Goal: Task Accomplishment & Management: Complete application form

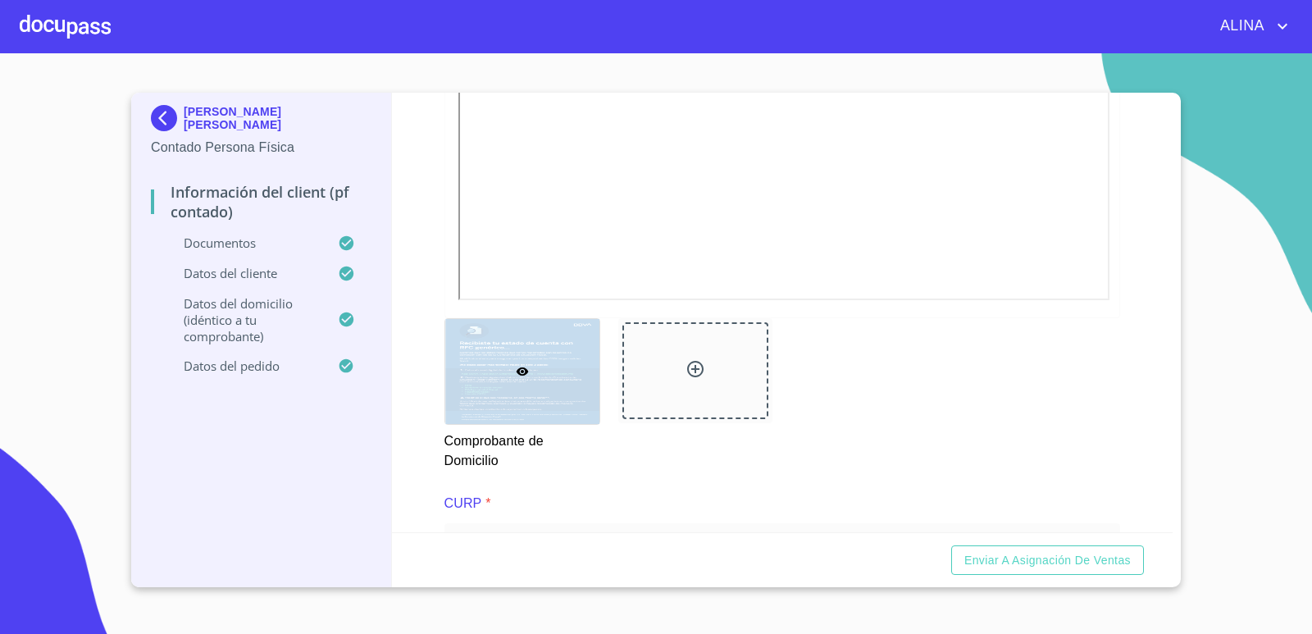
scroll to position [1230, 0]
copy p "[PERSON_NAME] [PERSON_NAME]"
drag, startPoint x: 185, startPoint y: 120, endPoint x: 334, endPoint y: 126, distance: 149.4
click at [334, 126] on div "[PERSON_NAME] [PERSON_NAME]" at bounding box center [261, 121] width 221 height 33
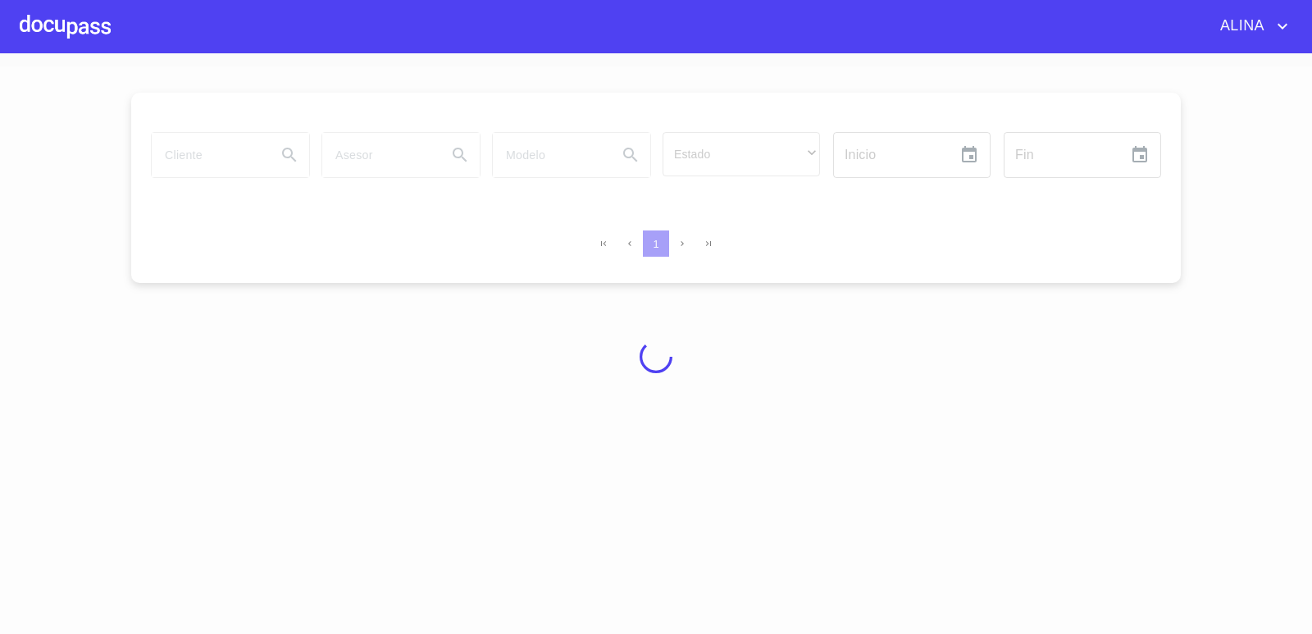
click at [84, 21] on div at bounding box center [65, 26] width 91 height 52
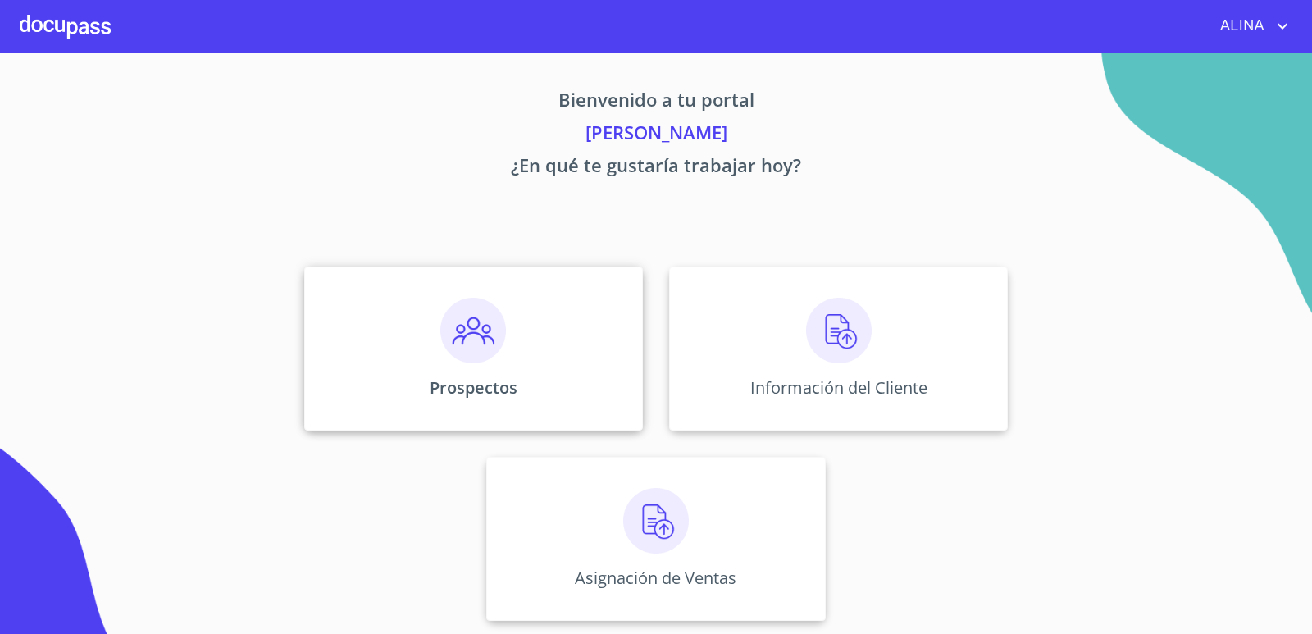
click at [389, 332] on div "Prospectos" at bounding box center [473, 349] width 339 height 164
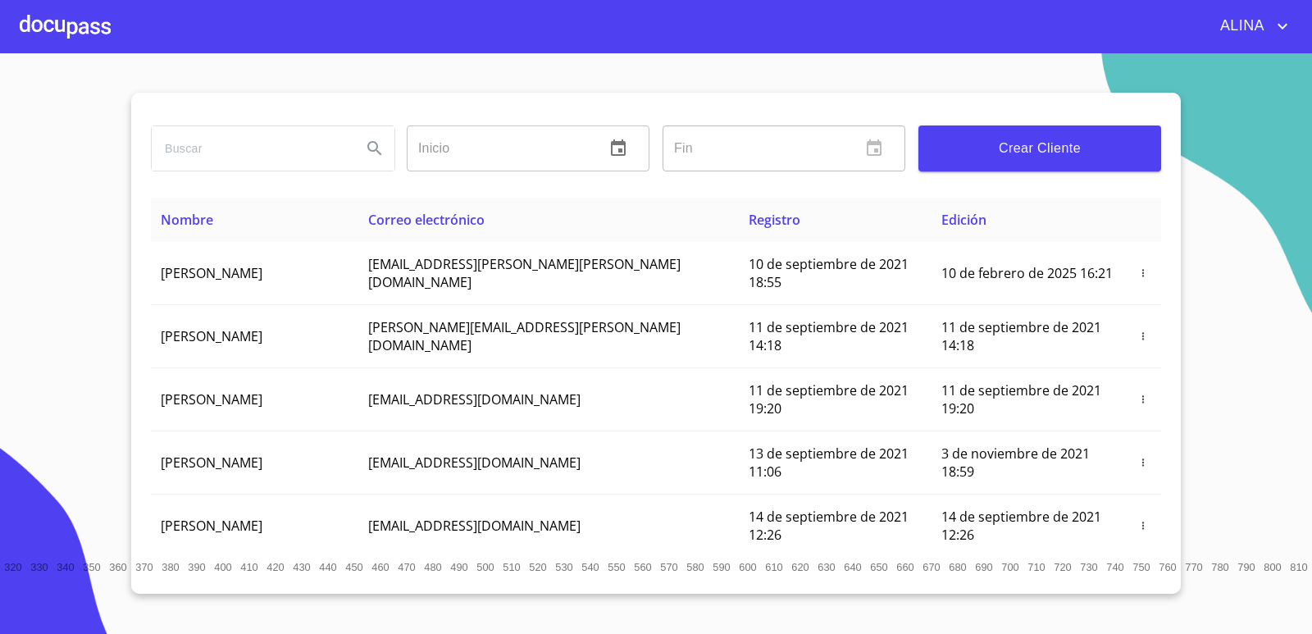
click at [298, 152] on input "search" at bounding box center [250, 148] width 197 height 44
paste input "[PERSON_NAME] [PERSON_NAME]"
type input "[PERSON_NAME] [PERSON_NAME]"
click at [376, 153] on icon "Search" at bounding box center [375, 149] width 20 height 20
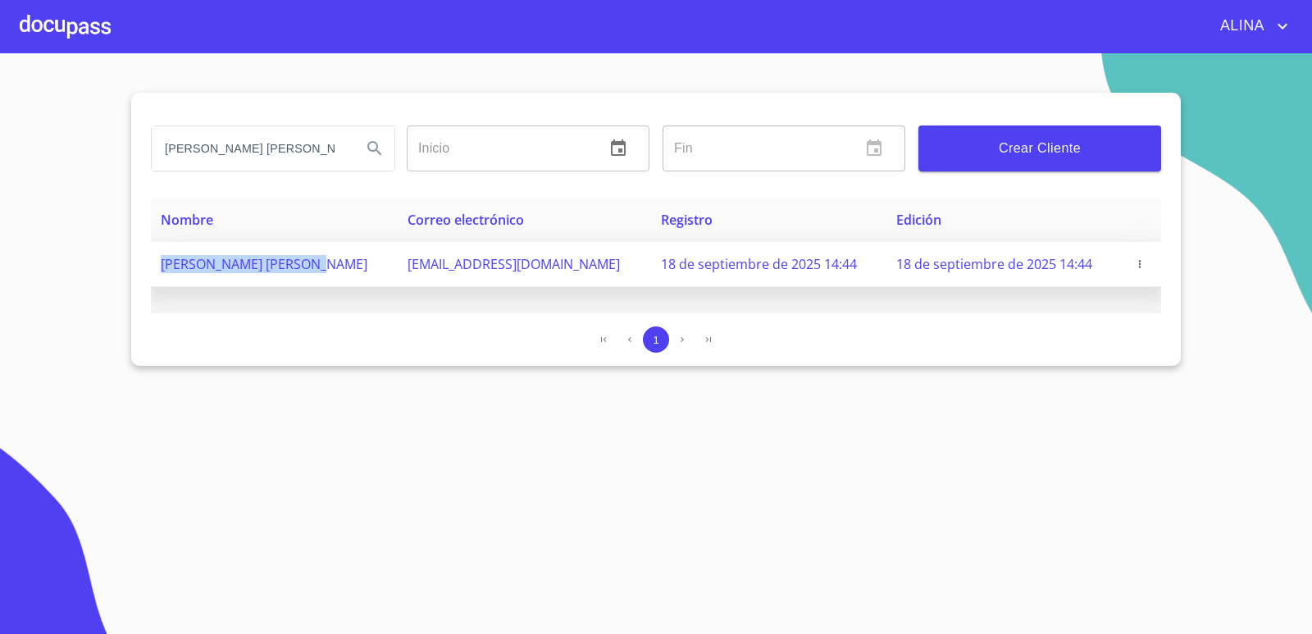
drag, startPoint x: 157, startPoint y: 263, endPoint x: 327, endPoint y: 273, distance: 170.0
click at [327, 273] on td "[PERSON_NAME] [PERSON_NAME]" at bounding box center [274, 264] width 247 height 45
copy span "[PERSON_NAME] [PERSON_NAME]"
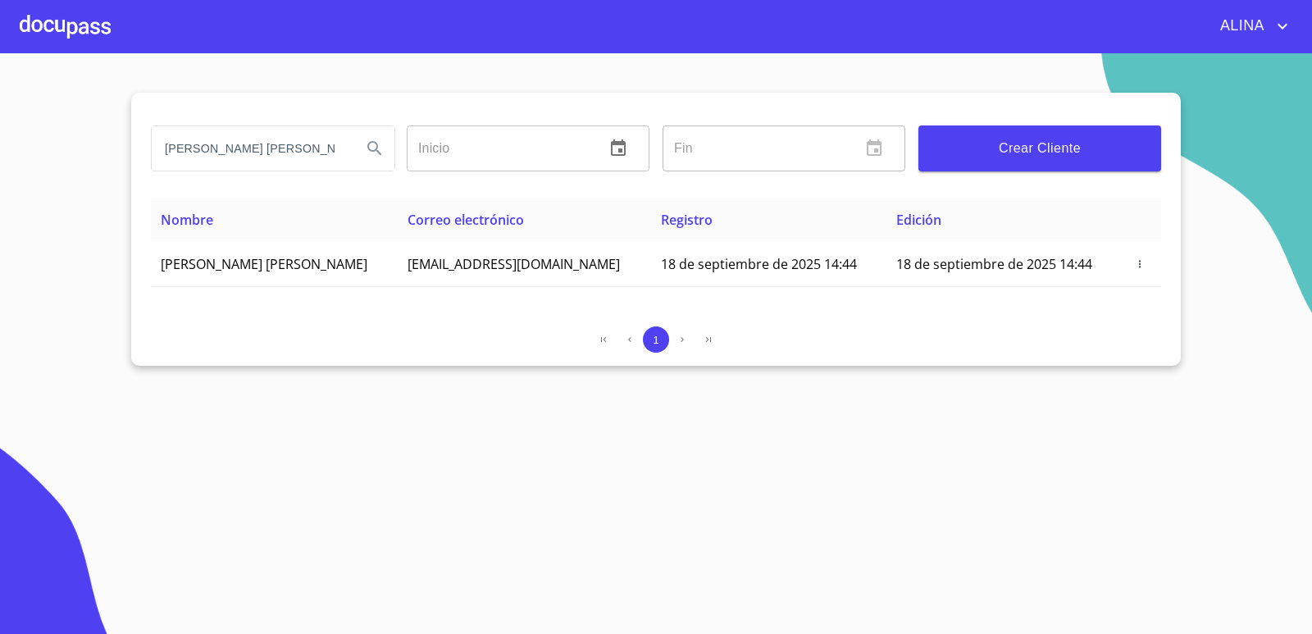
click at [71, 42] on div at bounding box center [65, 26] width 91 height 52
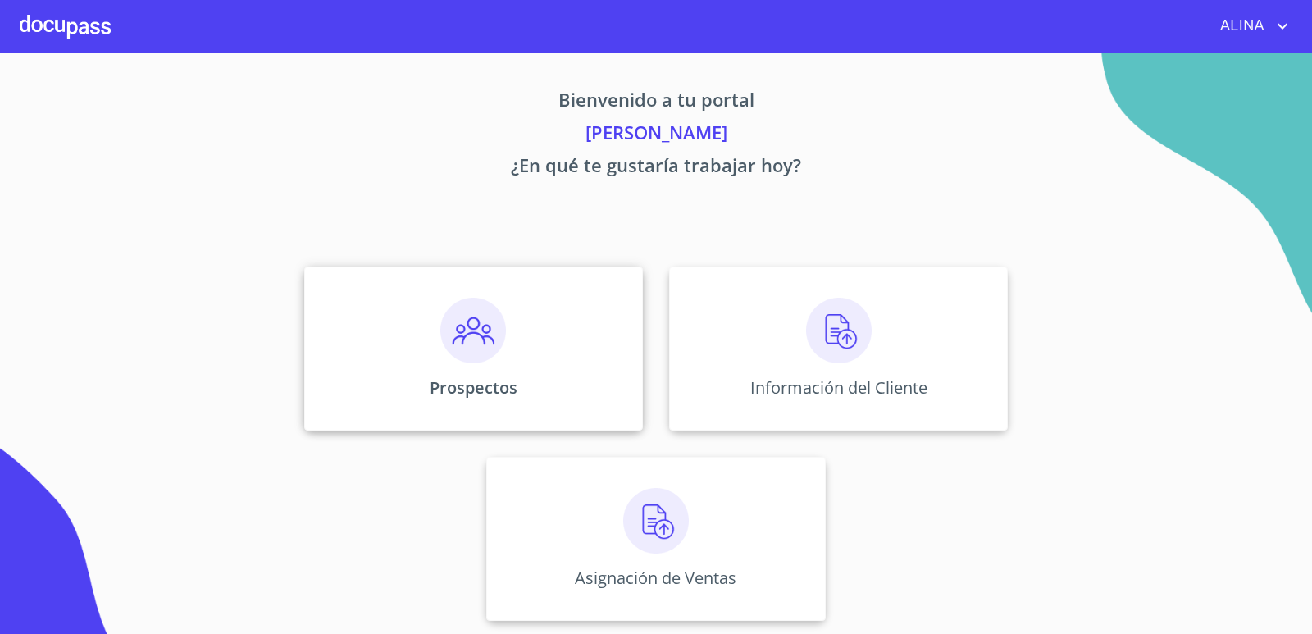
click at [421, 348] on div "Prospectos" at bounding box center [473, 349] width 339 height 164
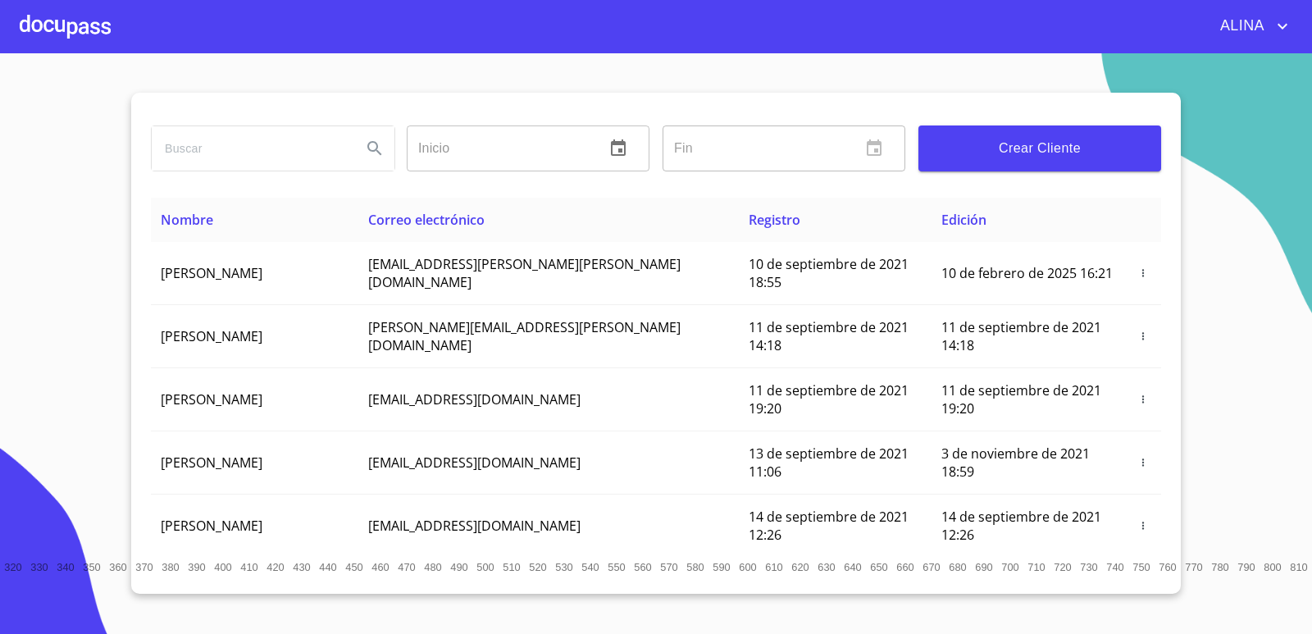
click at [239, 155] on input "search" at bounding box center [250, 148] width 197 height 44
paste input "[PERSON_NAME] [PERSON_NAME]"
type input "[PERSON_NAME] [PERSON_NAME]"
click at [376, 146] on icon "Search" at bounding box center [374, 148] width 14 height 14
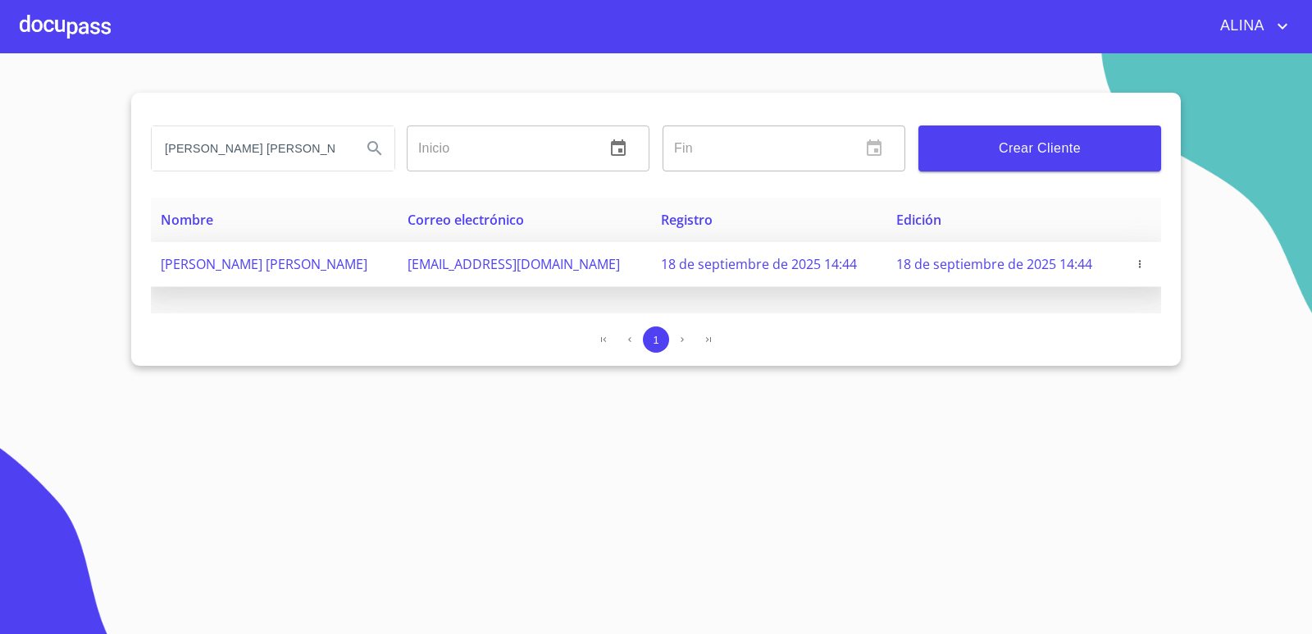
click at [267, 264] on span "[PERSON_NAME] [PERSON_NAME]" at bounding box center [264, 264] width 207 height 18
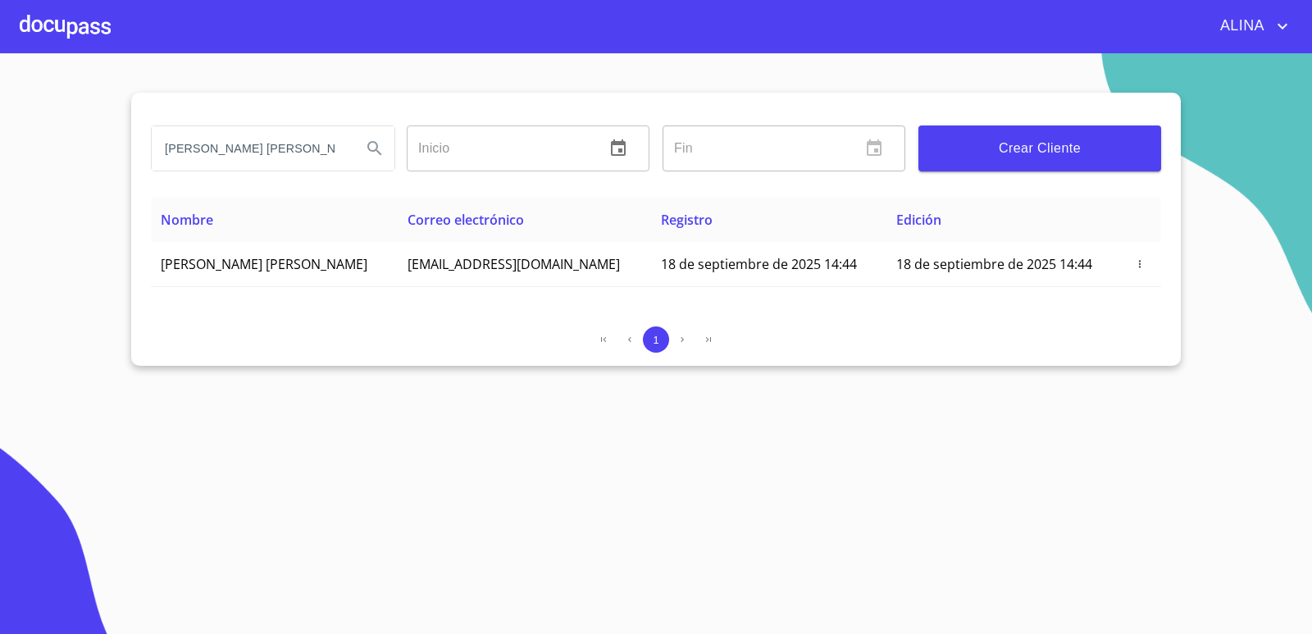
drag, startPoint x: 331, startPoint y: 150, endPoint x: 100, endPoint y: 149, distance: 231.3
click at [100, 149] on section "[PERSON_NAME] [PERSON_NAME] Inicio ​ Fin ​ Crear Cliente Nombre Correo electrón…" at bounding box center [656, 343] width 1312 height 581
click at [71, 17] on div at bounding box center [65, 26] width 91 height 52
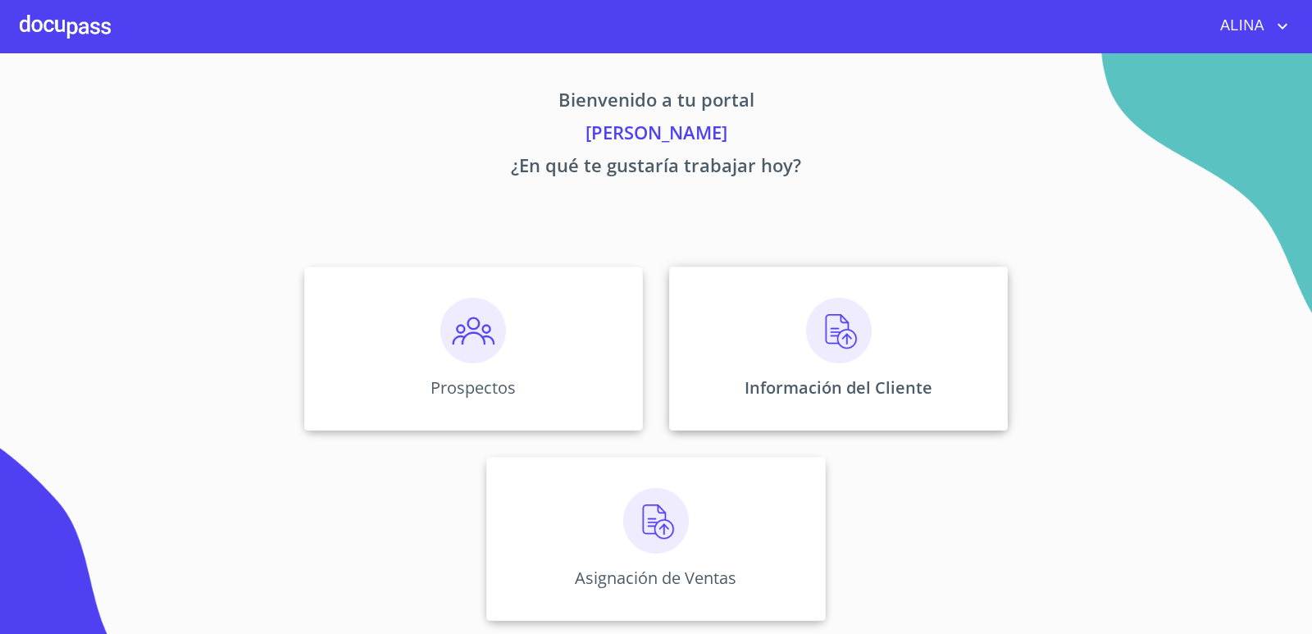
click at [711, 353] on div "Información del Cliente" at bounding box center [838, 349] width 339 height 164
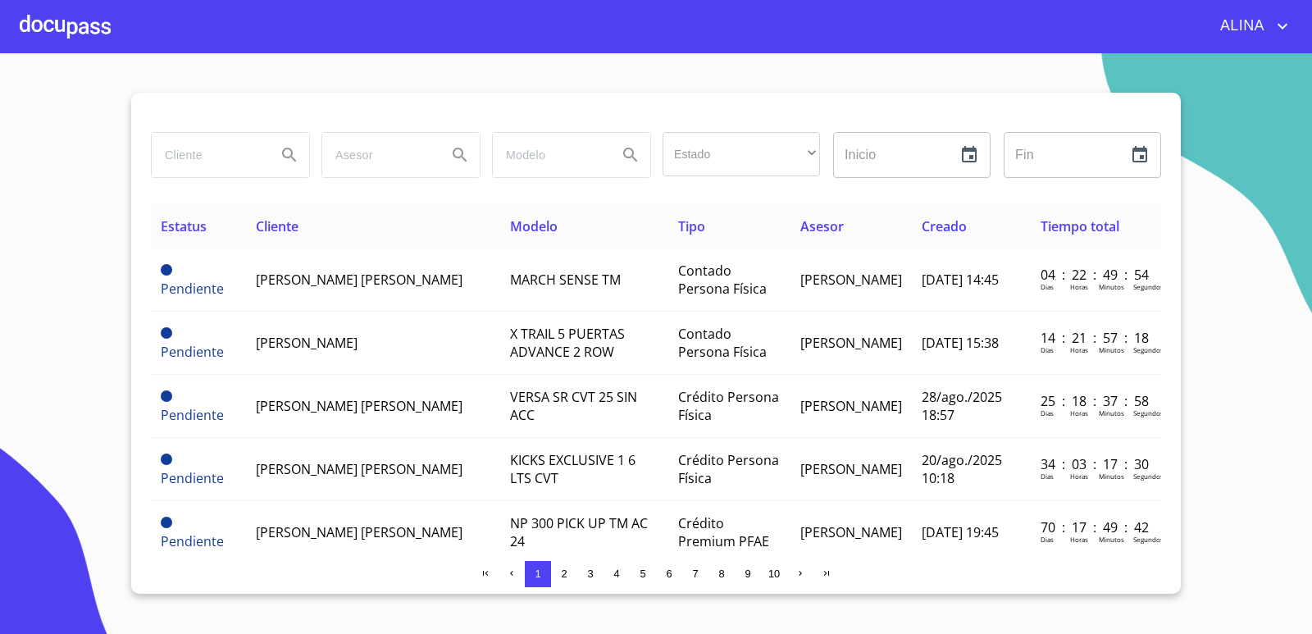
click at [225, 163] on input "search" at bounding box center [208, 155] width 112 height 44
paste input "[PERSON_NAME] [PERSON_NAME]"
type input "[PERSON_NAME] [PERSON_NAME]"
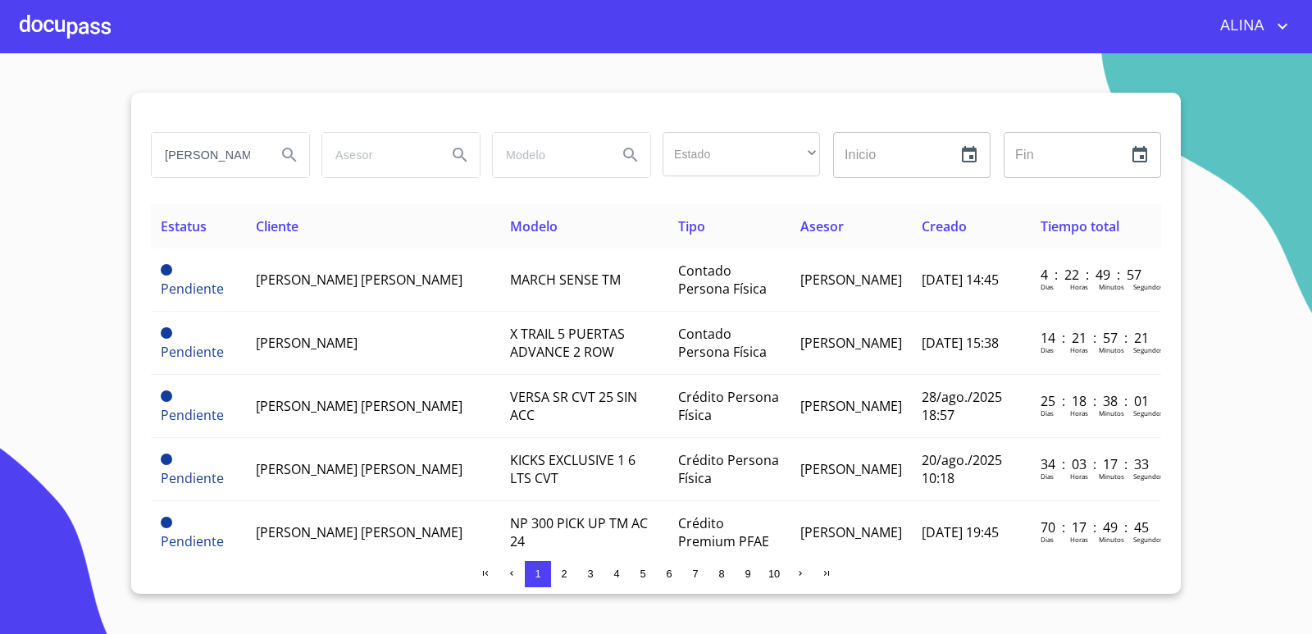
click at [289, 160] on icon "Search" at bounding box center [290, 155] width 20 height 20
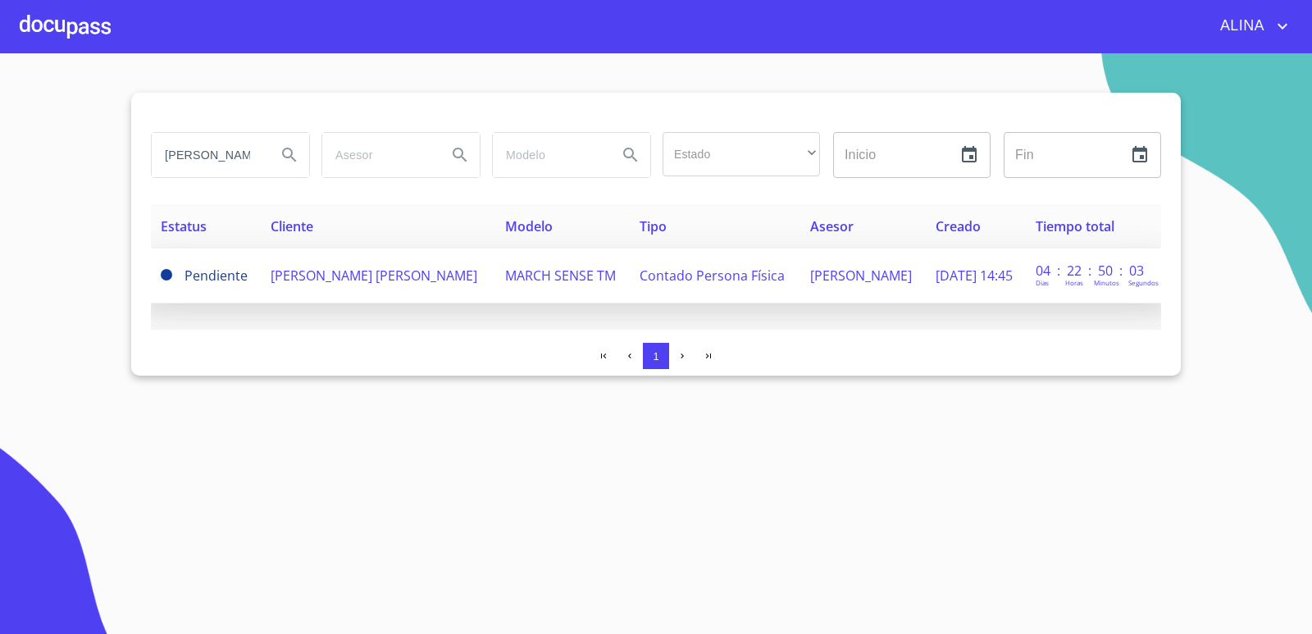
click at [327, 288] on td "[PERSON_NAME] [PERSON_NAME]" at bounding box center [378, 275] width 235 height 55
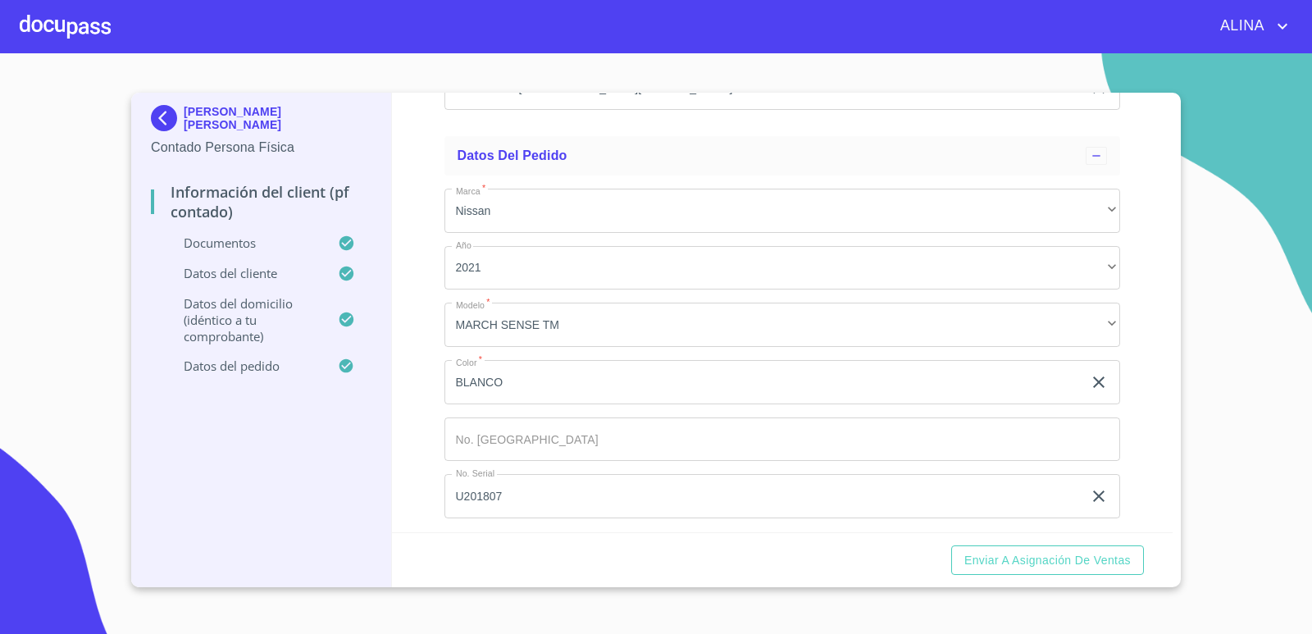
scroll to position [4407, 0]
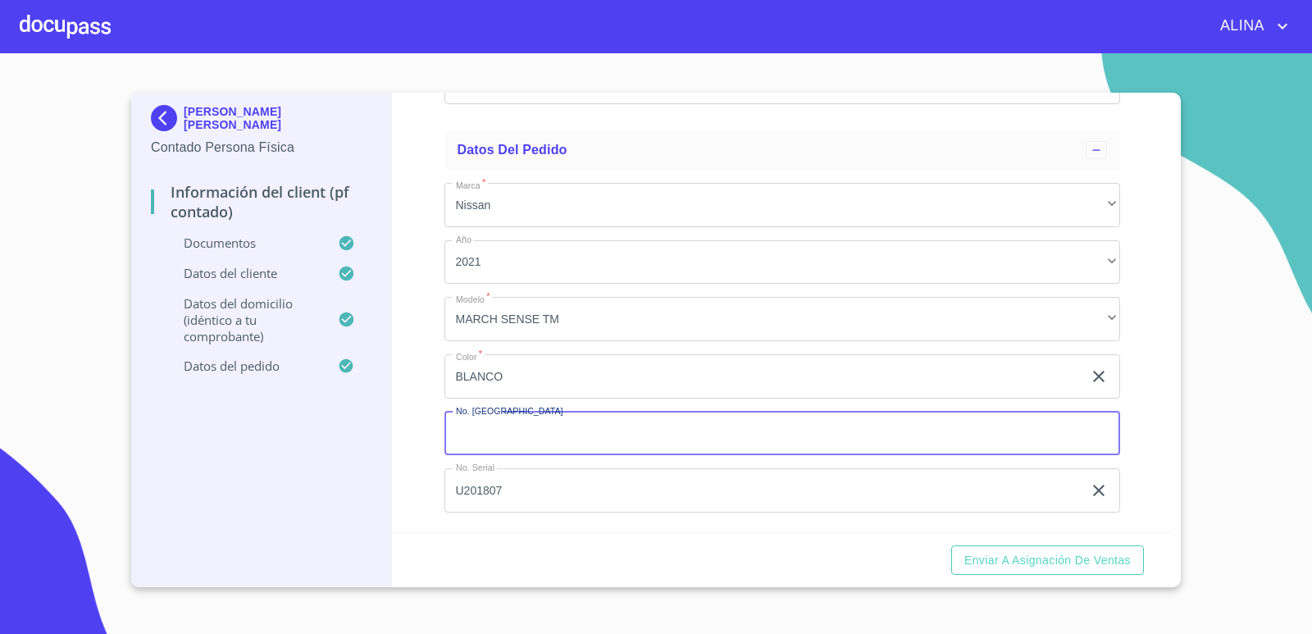
click at [637, 439] on input "Documento de identificación.   *" at bounding box center [783, 434] width 677 height 44
click at [539, 435] on input "Documento de identificación.   *" at bounding box center [783, 434] width 677 height 44
type input "149323"
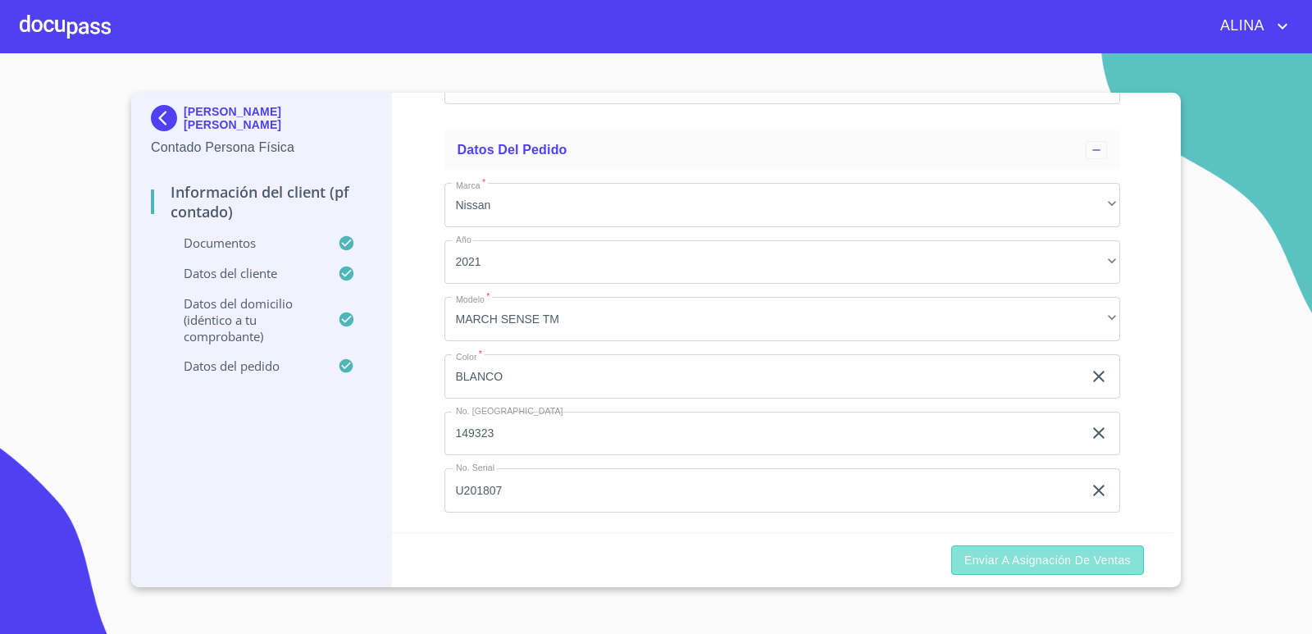
click at [1003, 566] on span "Enviar a Asignación de Ventas" at bounding box center [1047, 560] width 166 height 21
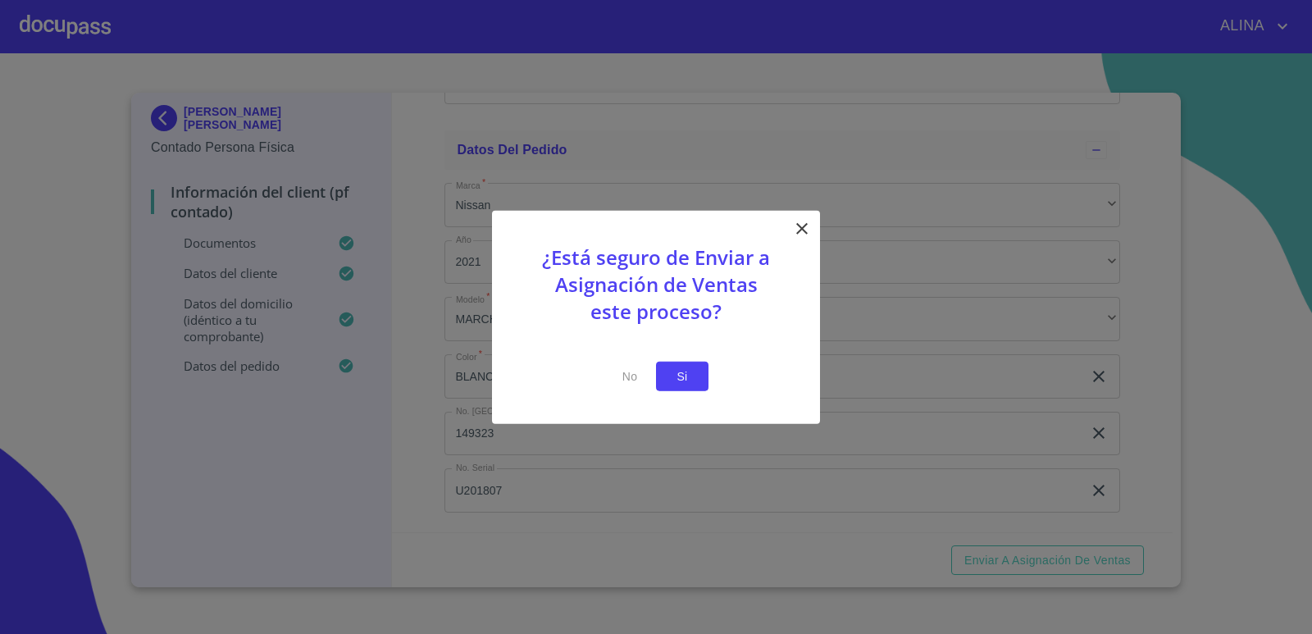
click at [684, 378] on span "Si" at bounding box center [682, 376] width 26 height 21
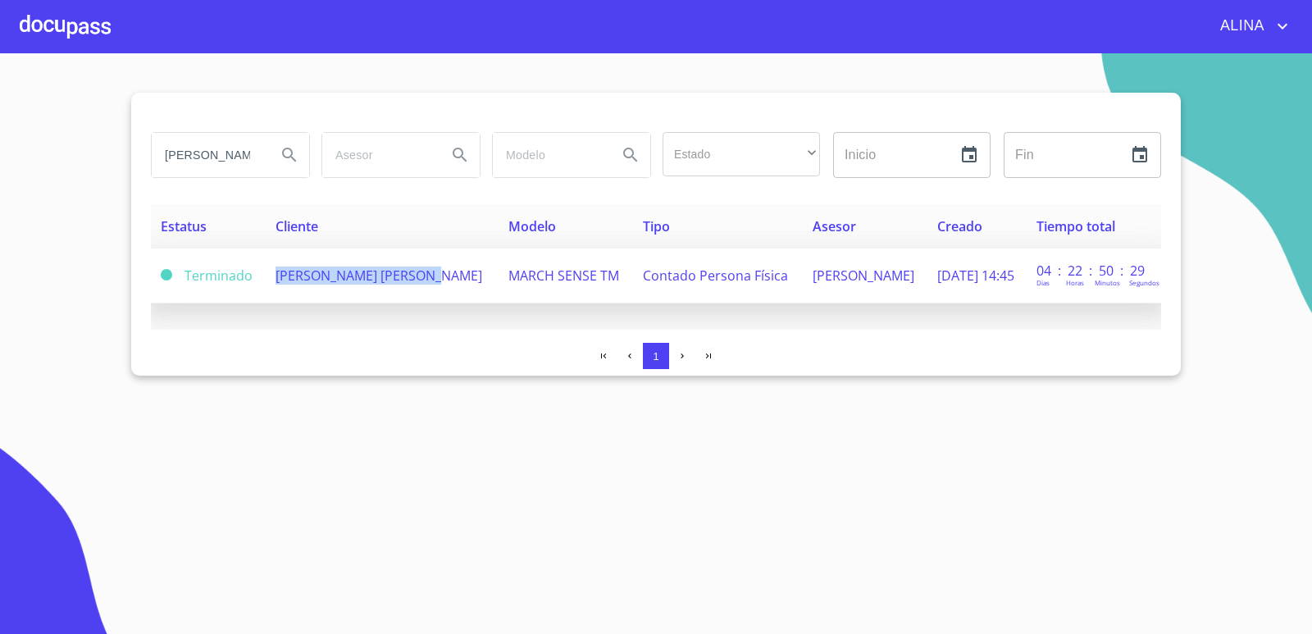
drag, startPoint x: 335, startPoint y: 295, endPoint x: 271, endPoint y: 272, distance: 68.0
click at [271, 272] on td "[PERSON_NAME] [PERSON_NAME]" at bounding box center [382, 275] width 233 height 55
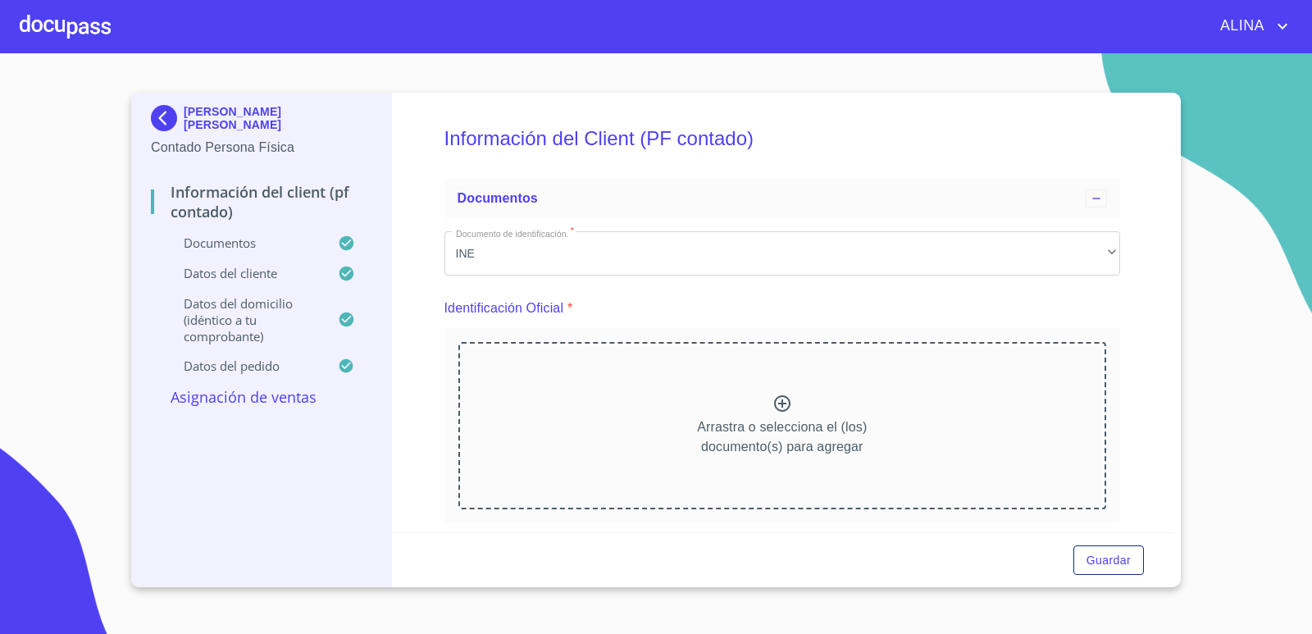
click at [61, 25] on div at bounding box center [65, 26] width 91 height 52
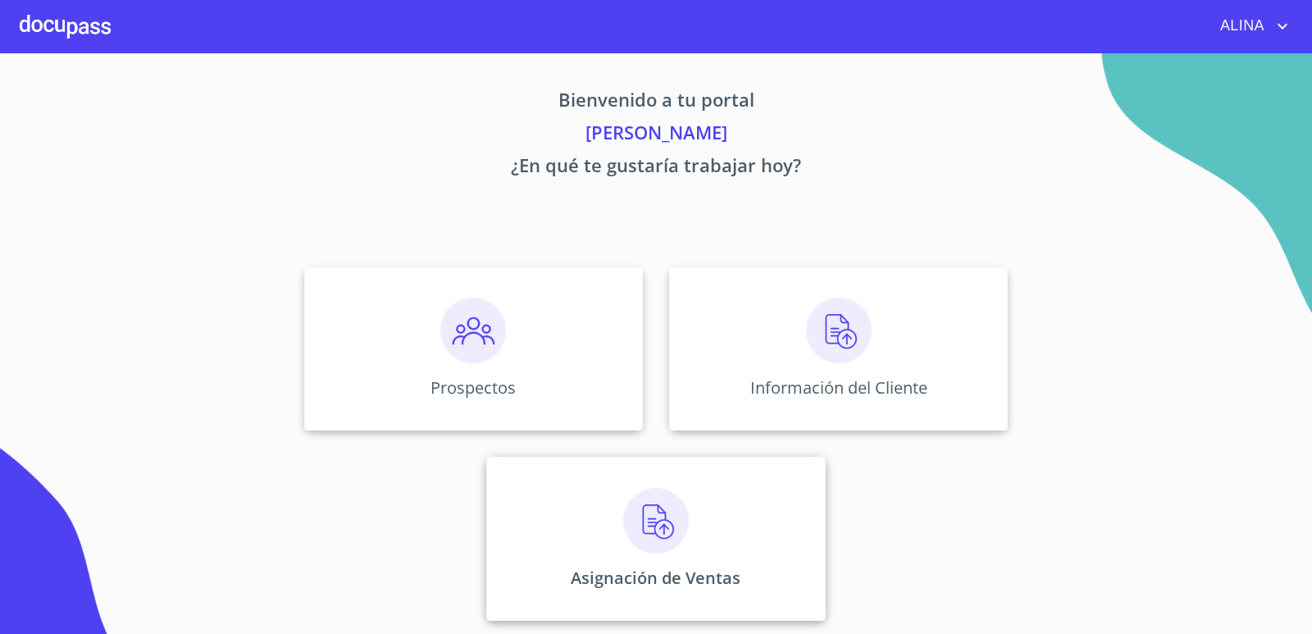
click at [713, 504] on div "Asignación de Ventas" at bounding box center [655, 539] width 339 height 164
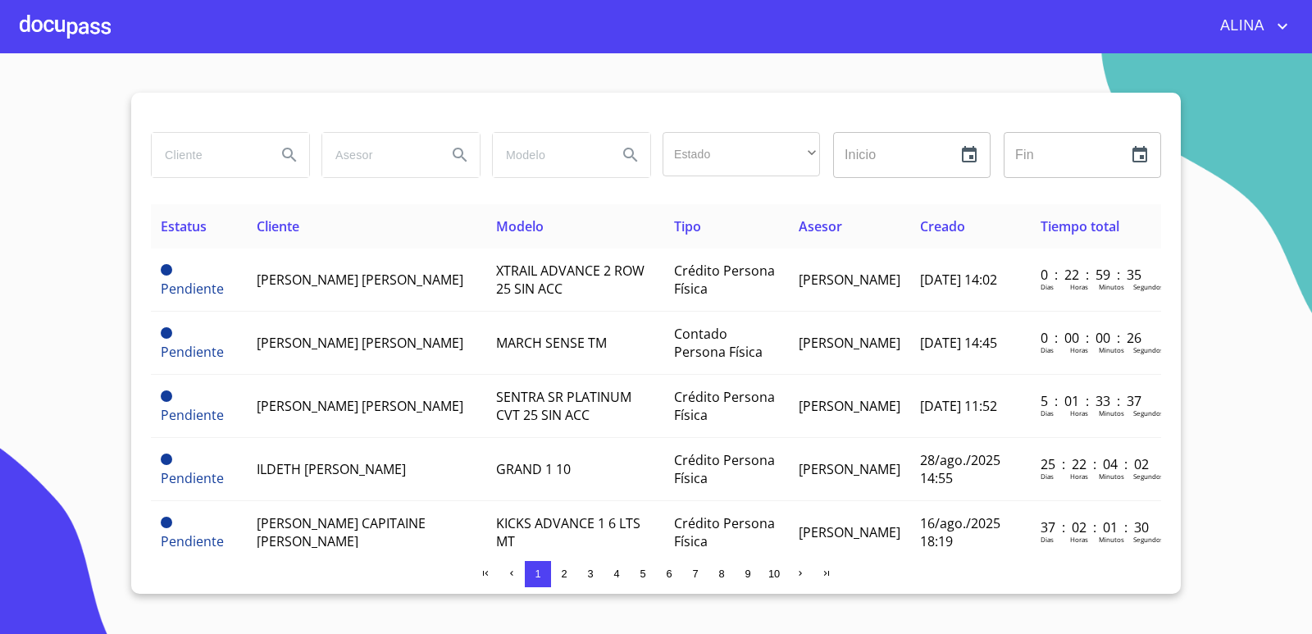
click at [221, 156] on input "search" at bounding box center [208, 155] width 112 height 44
paste input "[PERSON_NAME] [PERSON_NAME]"
type input "[PERSON_NAME] [PERSON_NAME]"
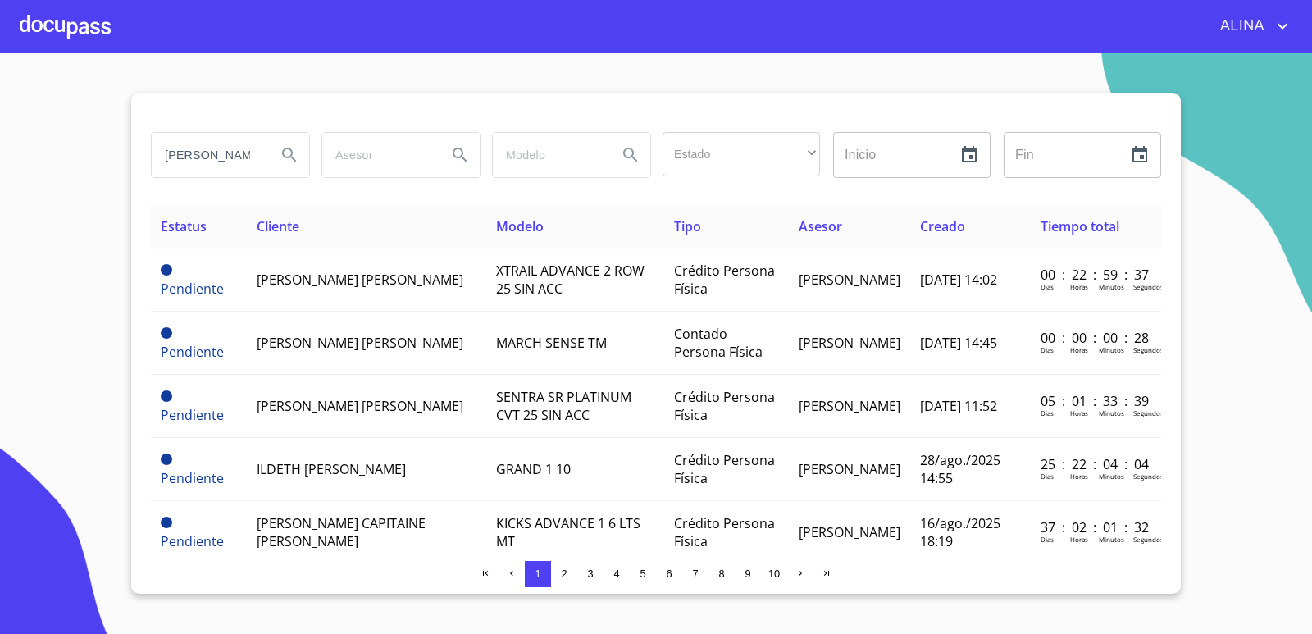
click at [290, 156] on icon "Search" at bounding box center [289, 155] width 14 height 14
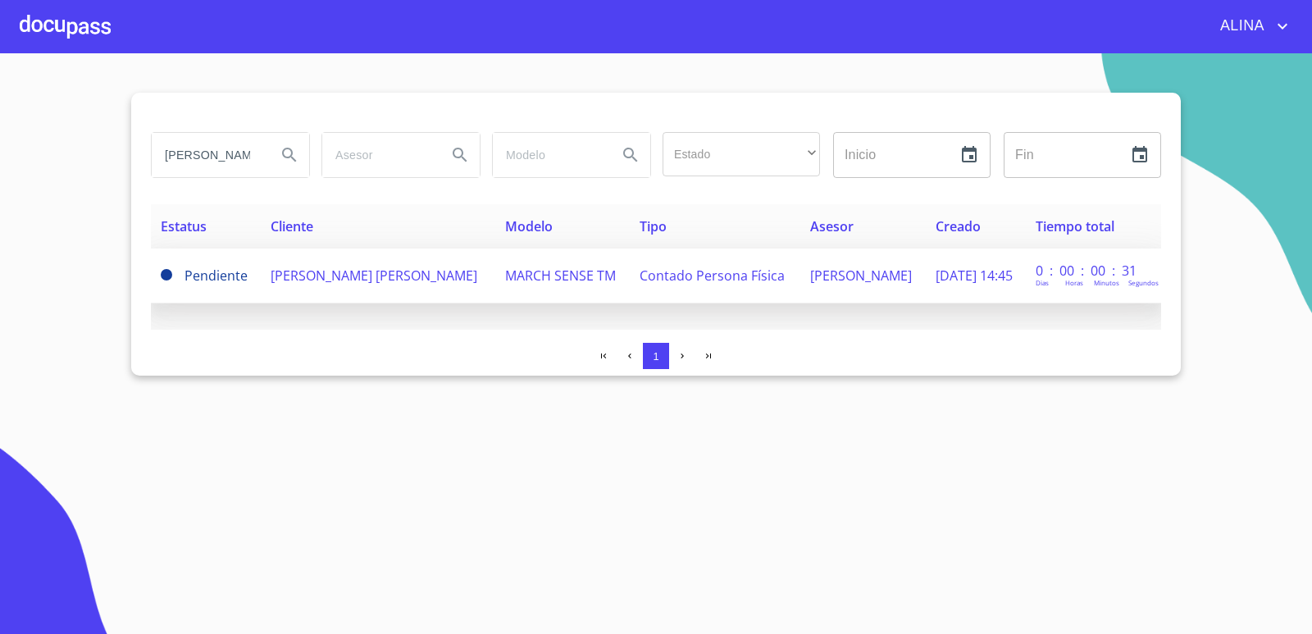
click at [309, 283] on span "[PERSON_NAME] [PERSON_NAME]" at bounding box center [374, 276] width 207 height 18
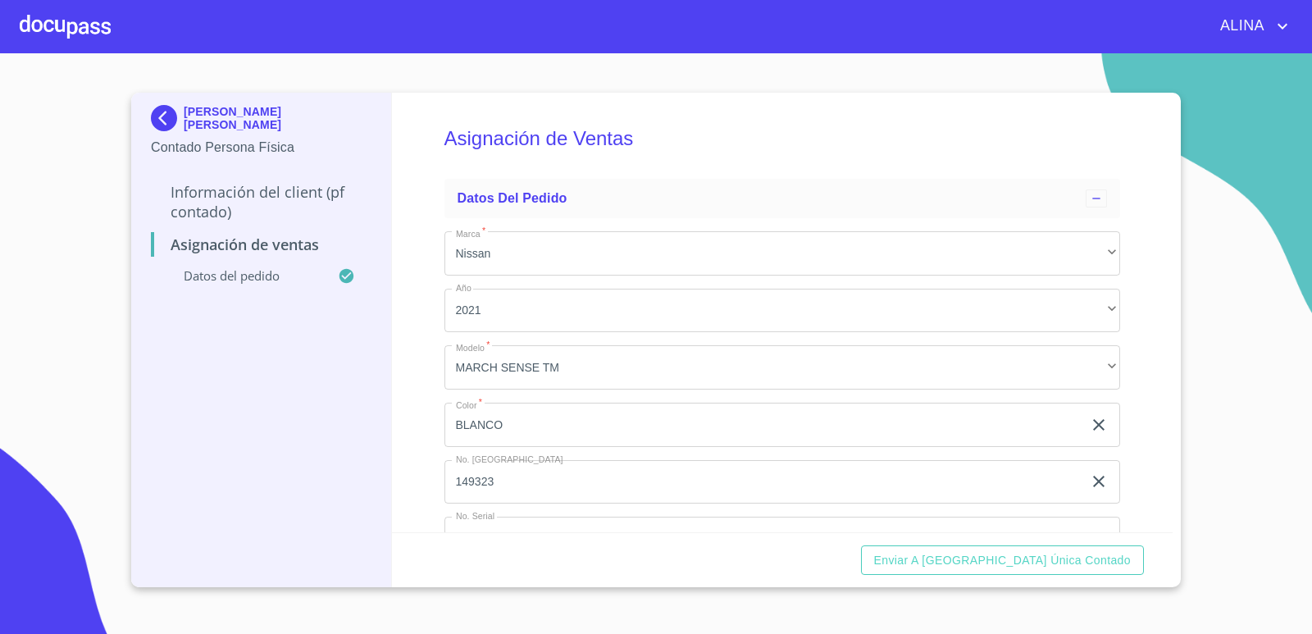
scroll to position [61, 0]
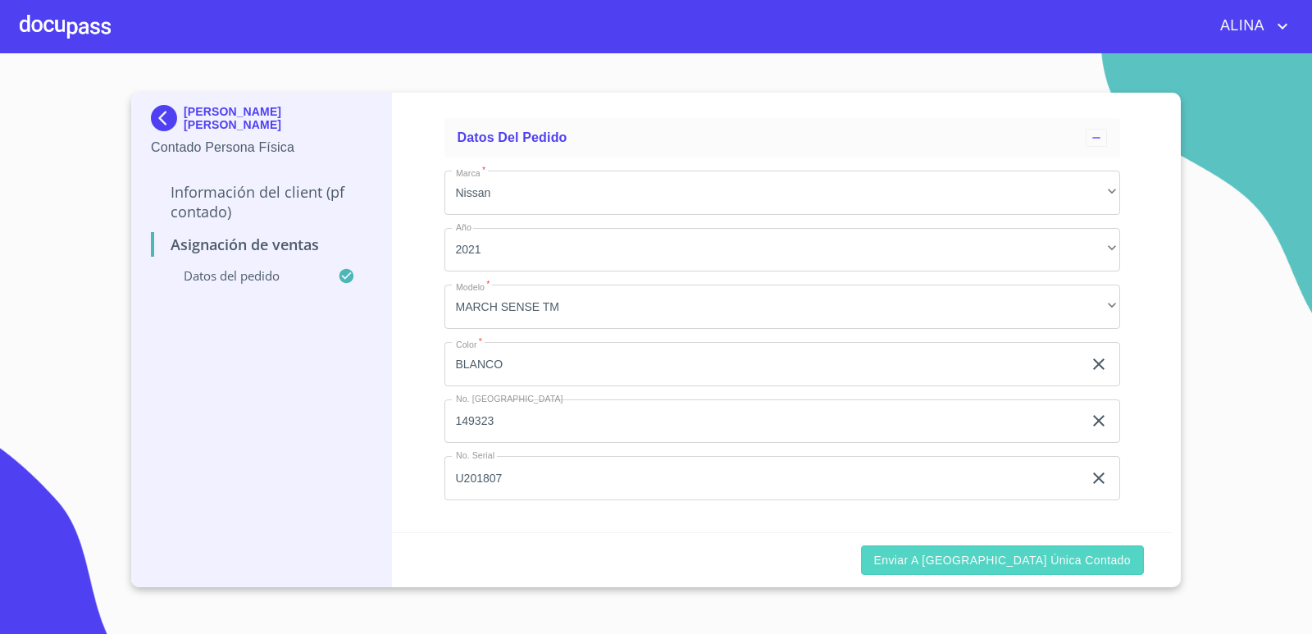
click at [1078, 563] on span "Enviar a [GEOGRAPHIC_DATA] única contado" at bounding box center [1003, 560] width 258 height 21
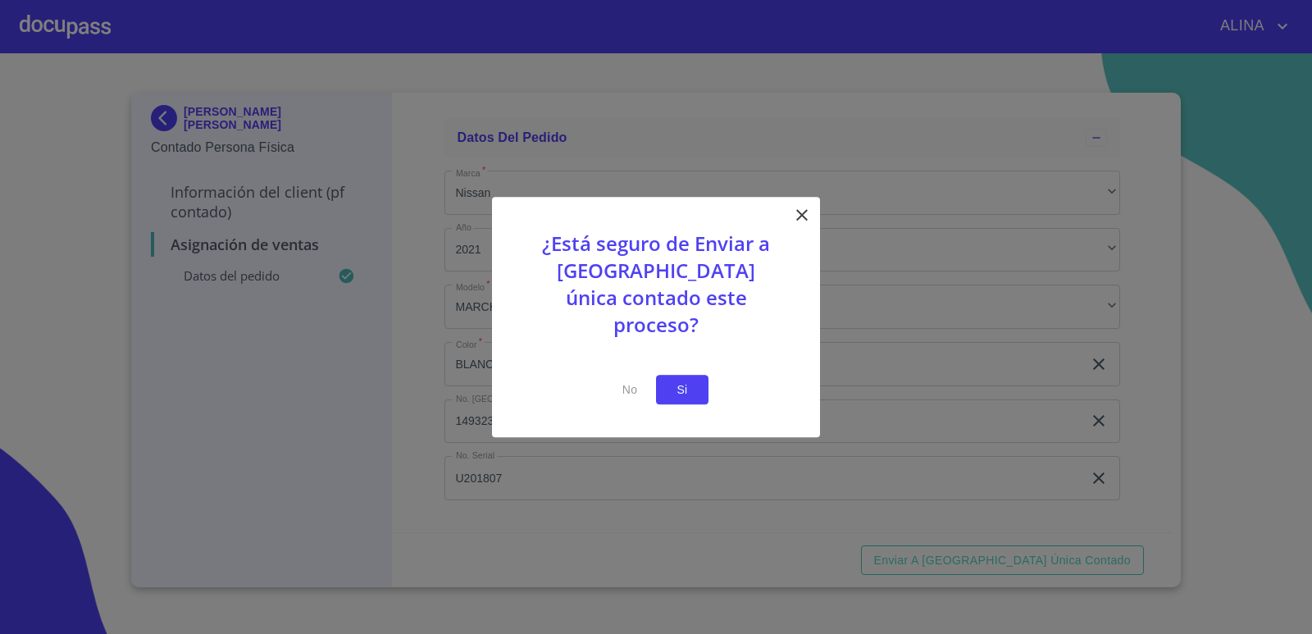
click at [686, 382] on span "Si" at bounding box center [682, 390] width 26 height 21
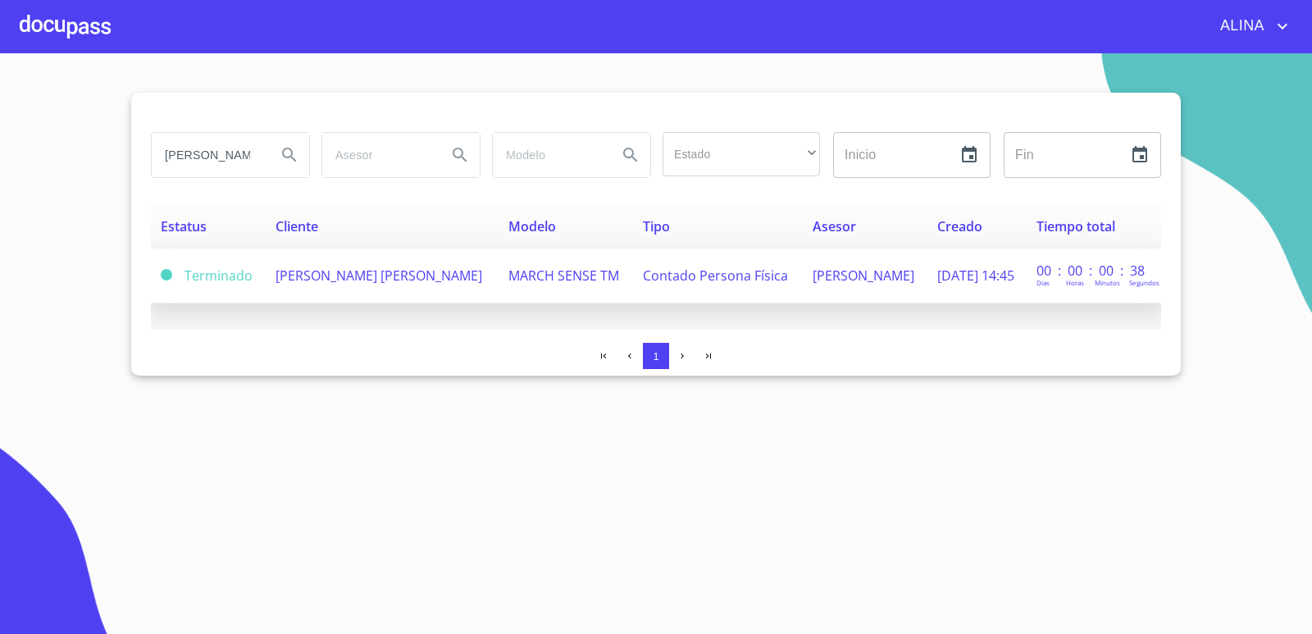
click at [303, 283] on span "[PERSON_NAME] [PERSON_NAME]" at bounding box center [379, 276] width 207 height 18
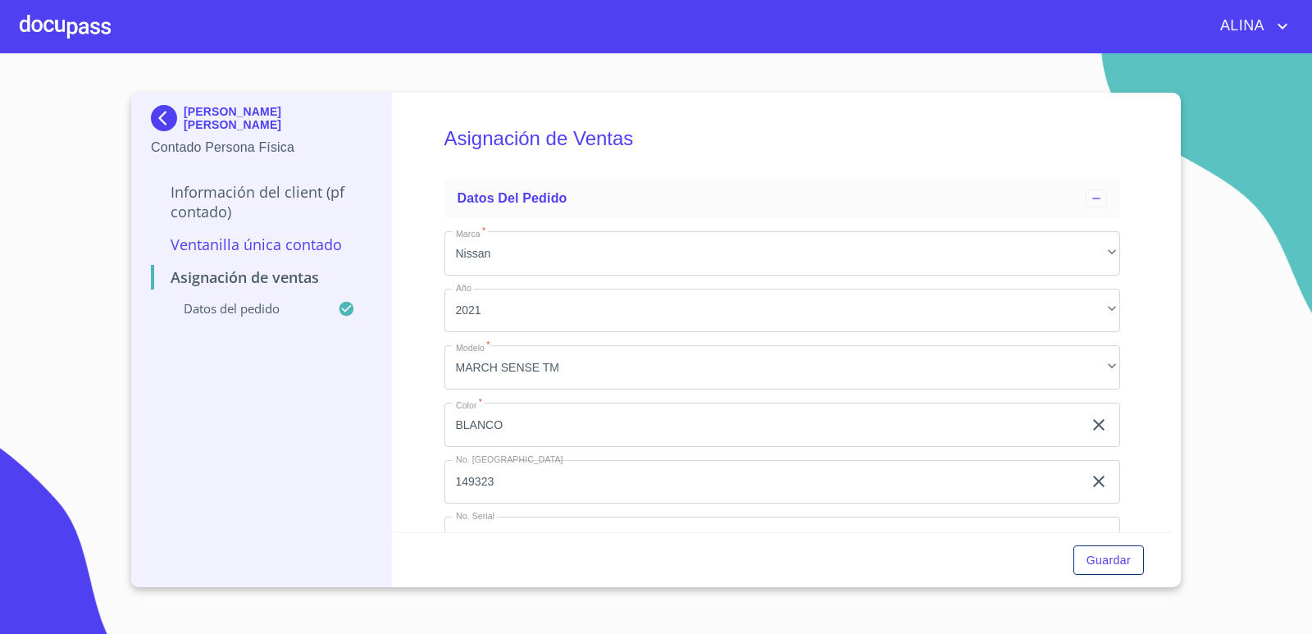
scroll to position [61, 0]
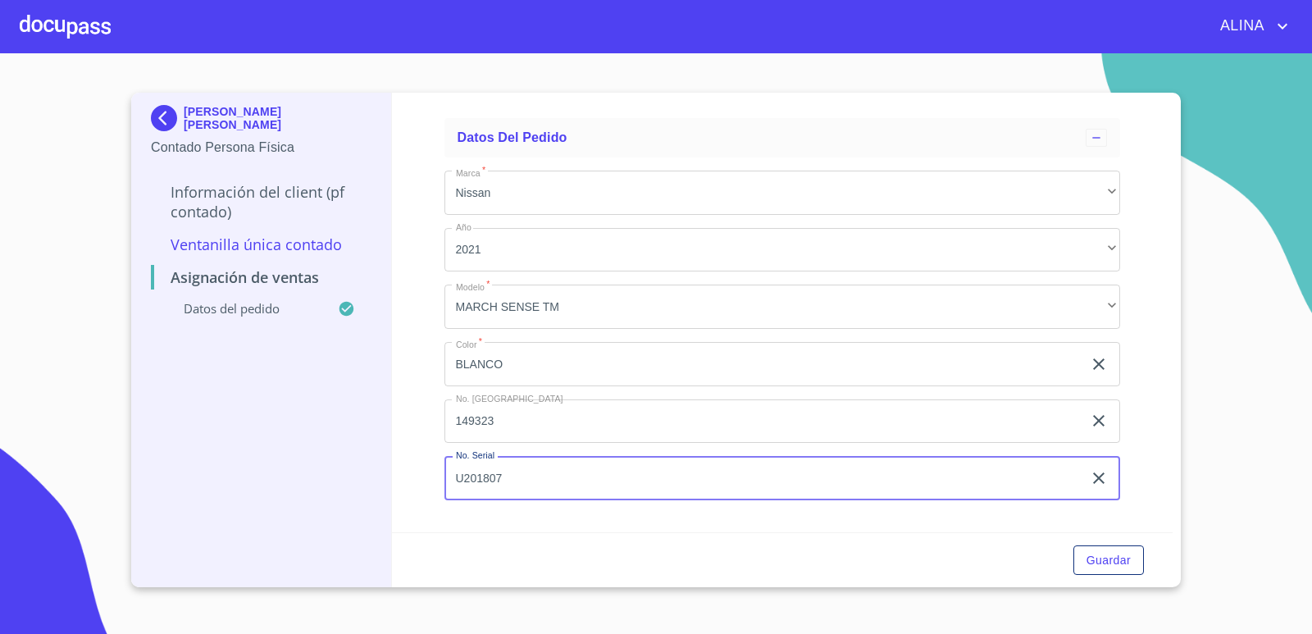
drag, startPoint x: 513, startPoint y: 481, endPoint x: 414, endPoint y: 481, distance: 98.4
click at [414, 481] on div "Asignación de Ventas Datos del pedido Marca   * Nissan ​ Año 2021 ​ Modelo   * …" at bounding box center [783, 313] width 782 height 440
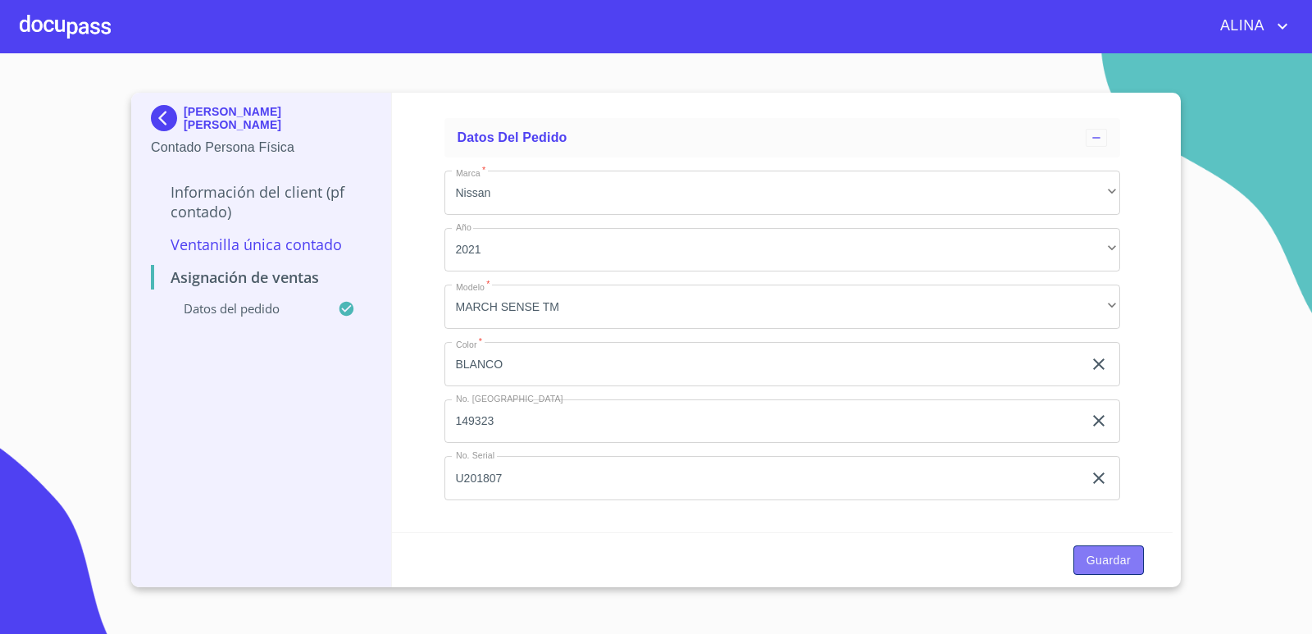
click at [1119, 553] on span "Guardar" at bounding box center [1109, 560] width 44 height 21
